Goal: Find specific page/section: Find specific page/section

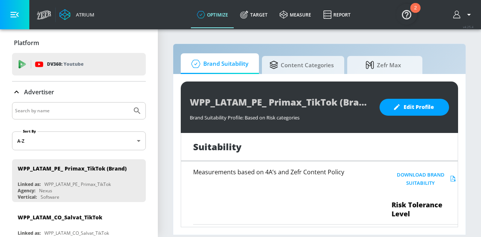
click at [475, 55] on section "Brand Suitability Content Categories Zefr Max WPP_LATAM_PE_ Primax_TikTok (Bran…" at bounding box center [319, 133] width 323 height 208
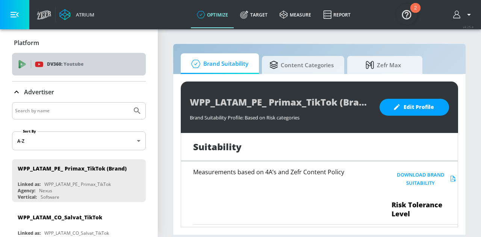
click at [84, 71] on div "DV360: Youtube" at bounding box center [79, 64] width 134 height 23
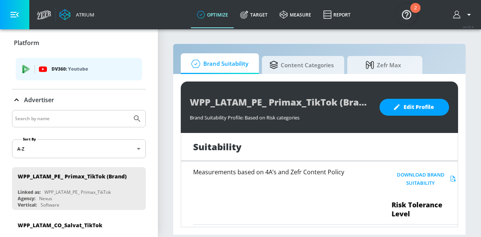
click at [84, 71] on p "Youtube" at bounding box center [78, 69] width 20 height 8
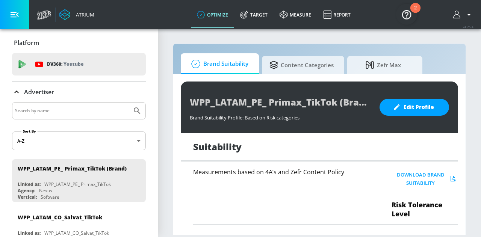
click at [17, 18] on icon "button" at bounding box center [15, 15] width 8 height 8
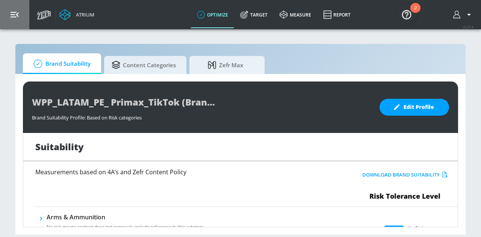
click at [17, 18] on icon "button" at bounding box center [15, 15] width 8 height 8
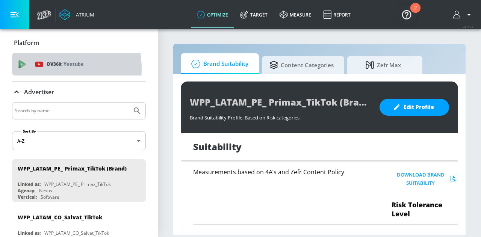
click at [39, 69] on div "DV360: Youtube" at bounding box center [79, 64] width 134 height 23
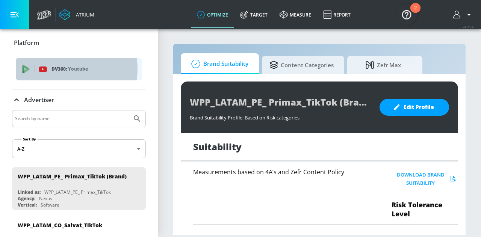
click at [39, 69] on icon "list of platforms" at bounding box center [43, 68] width 8 height 5
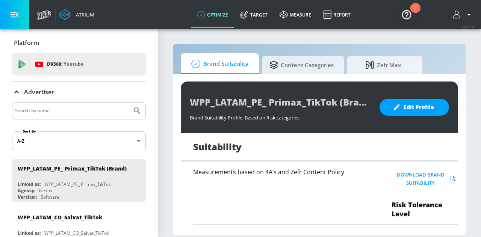
click at [57, 98] on div "Advertiser" at bounding box center [79, 92] width 134 height 21
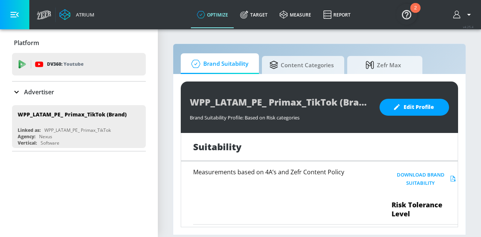
click at [58, 105] on div at bounding box center [79, 110] width 134 height 17
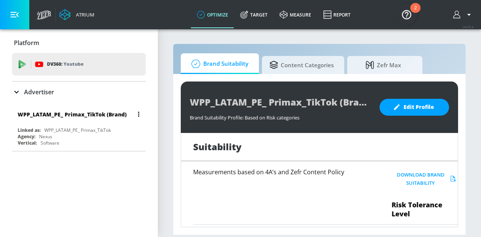
click at [66, 128] on div "WPP_LATAM_PE_ Primax_TikTok" at bounding box center [77, 130] width 66 height 6
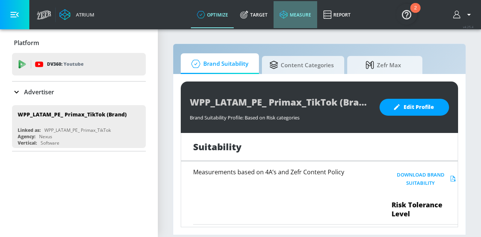
click at [284, 18] on icon at bounding box center [283, 15] width 8 height 8
